Goal: Find specific page/section: Find specific page/section

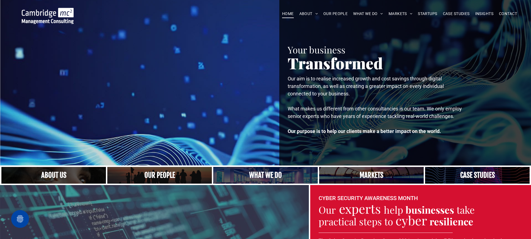
click at [157, 173] on link "A crowd in silhouette at sunset, on a rise or lookout point" at bounding box center [159, 176] width 111 height 18
